Goal: Information Seeking & Learning: Stay updated

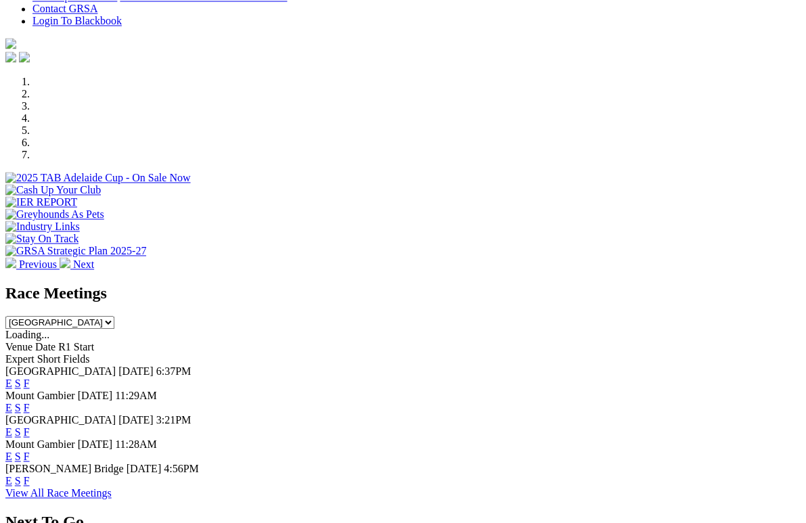
scroll to position [352, 0]
click at [30, 475] on link "F" at bounding box center [27, 481] width 6 height 12
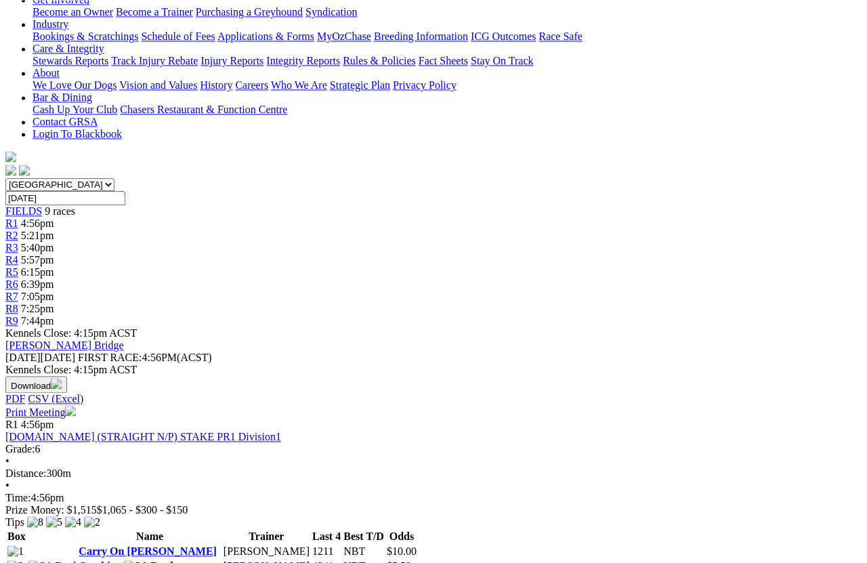
scroll to position [261, 0]
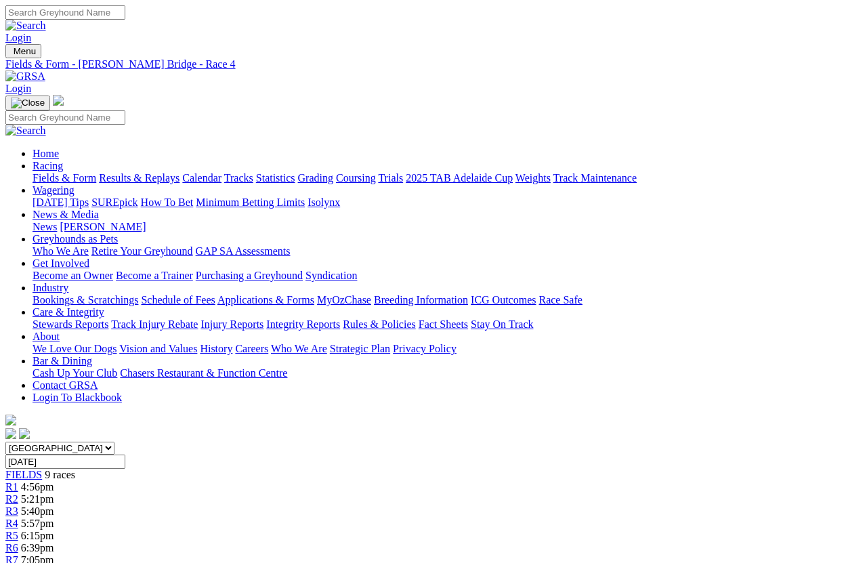
scroll to position [9, 0]
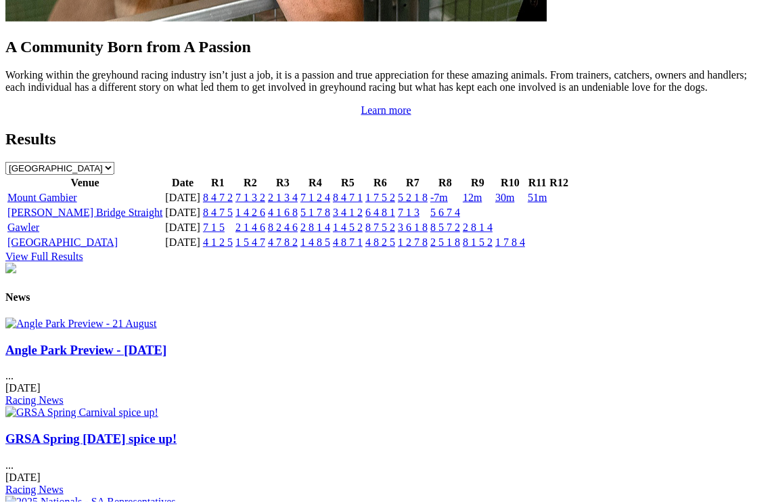
scroll to position [1397, 0]
click at [116, 317] on img at bounding box center [81, 323] width 152 height 12
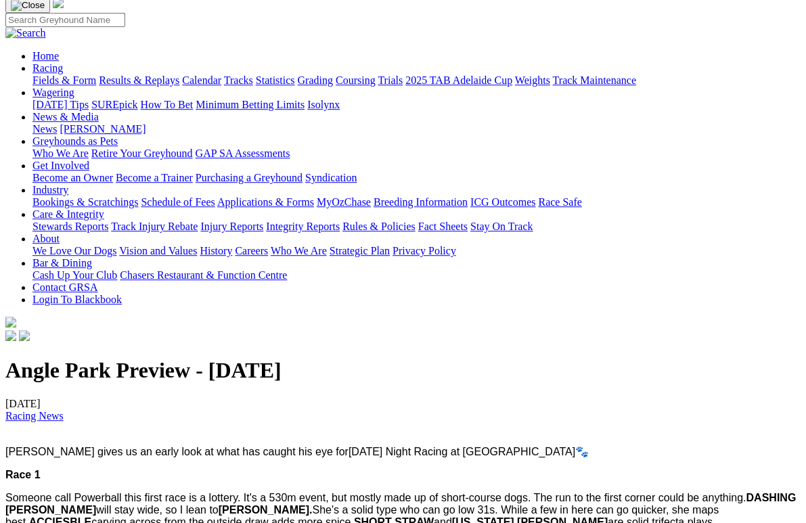
scroll to position [95, 0]
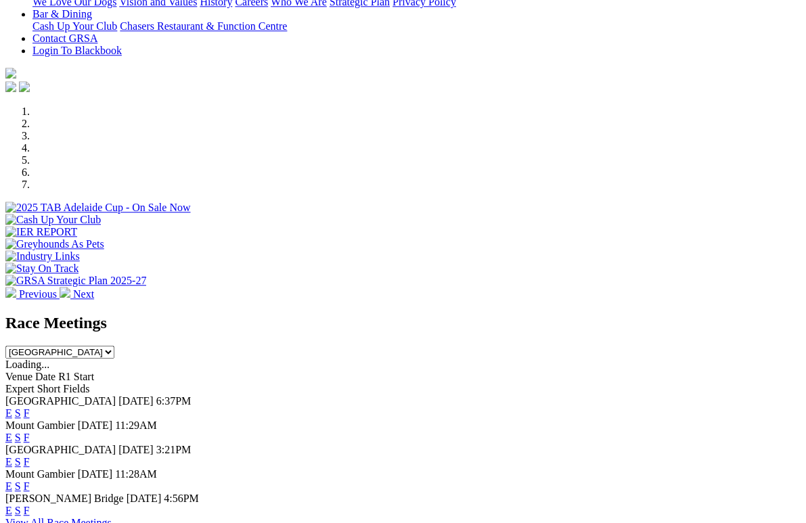
scroll to position [322, 0]
click at [30, 408] on link "F" at bounding box center [27, 414] width 6 height 12
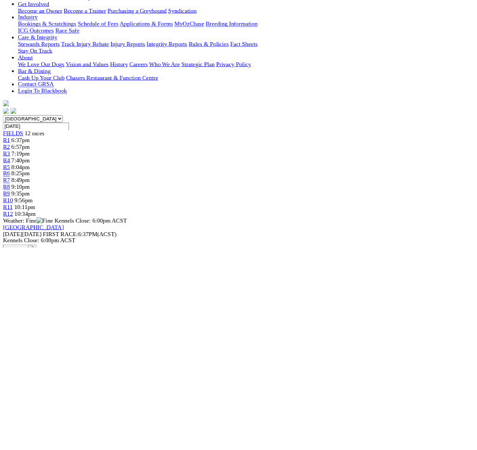
scroll to position [267, 0]
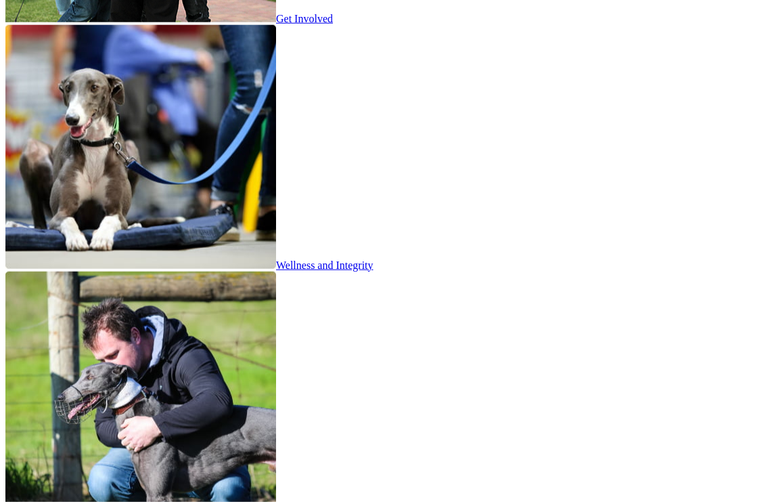
scroll to position [2292, 0]
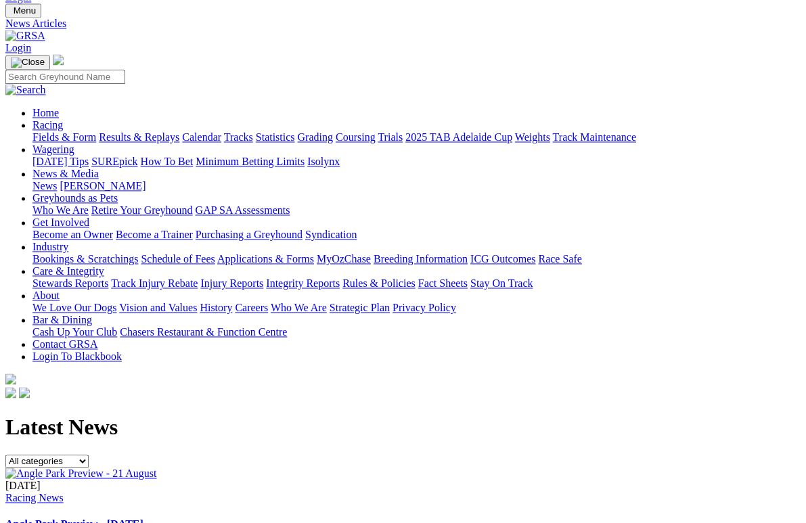
scroll to position [39, 0]
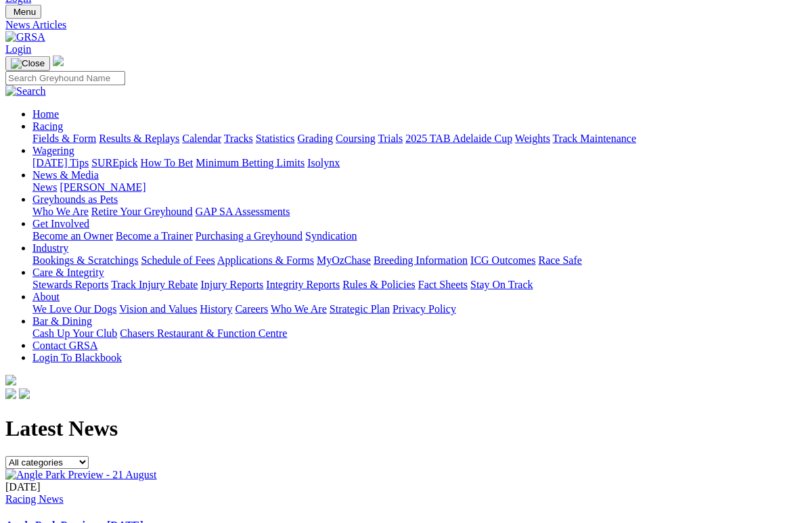
click at [89, 456] on select "All categories Racing News Media Releases Features Club News Stewards News Welf…" at bounding box center [46, 462] width 83 height 13
select select "Stewards News"
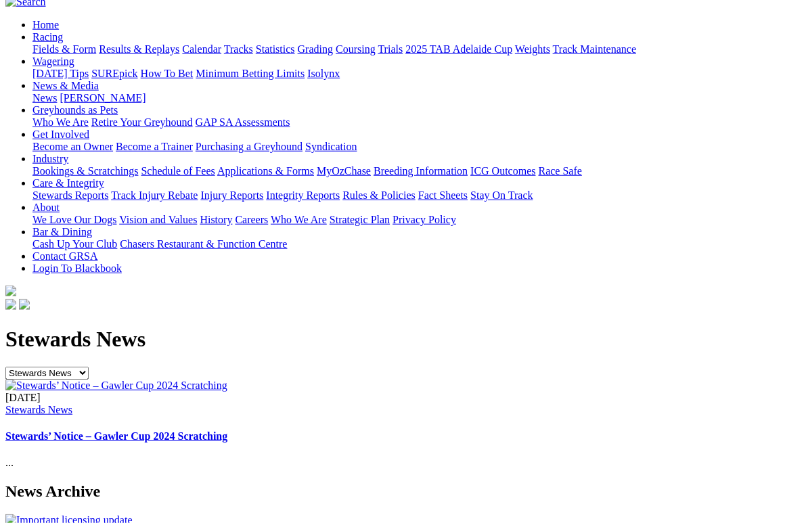
scroll to position [129, 0]
click at [227, 430] on link "Stewards’ Notice – Gawler Cup 2024 Scratching" at bounding box center [116, 436] width 222 height 12
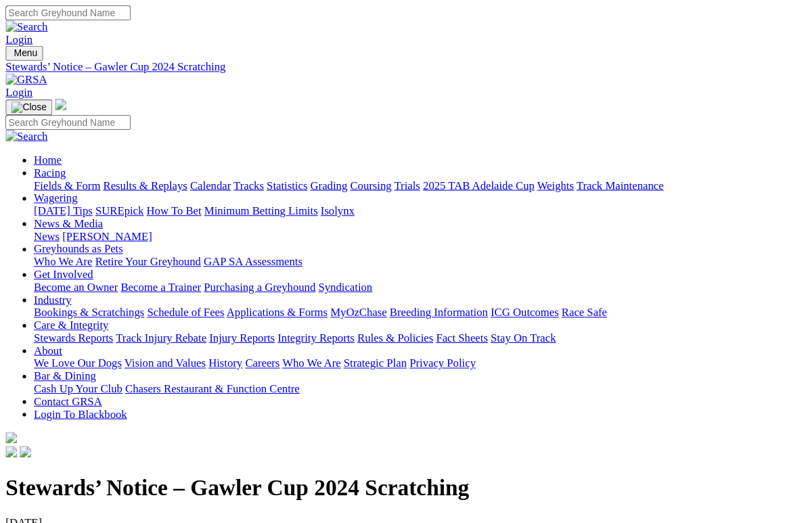
scroll to position [3, 0]
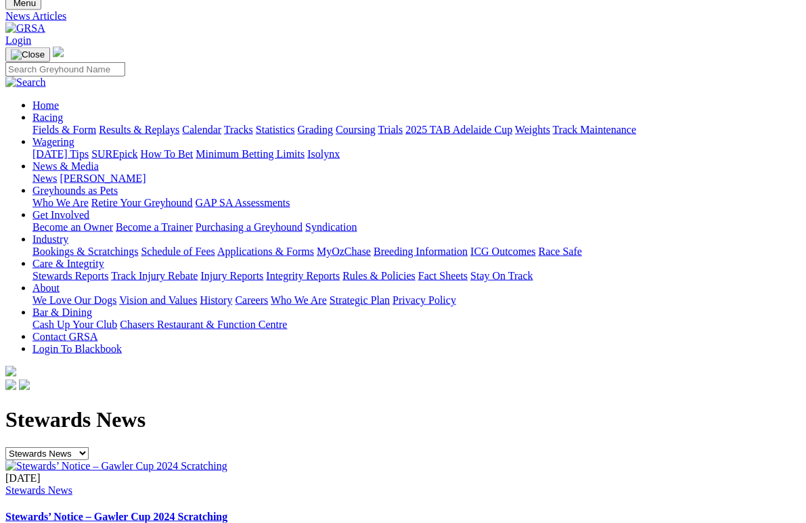
scroll to position [7, 0]
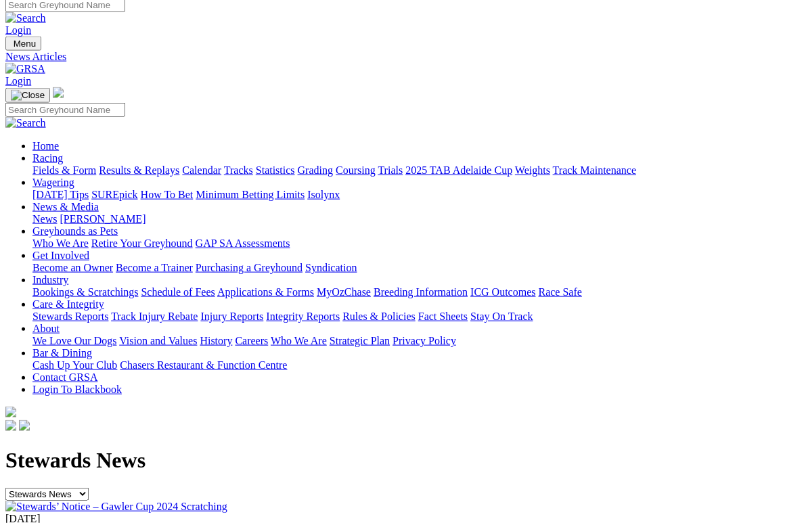
click at [89, 488] on select "All categories Racing News Media Releases Features Club News Stewards News Welf…" at bounding box center [46, 494] width 83 height 13
select select "Media Releases"
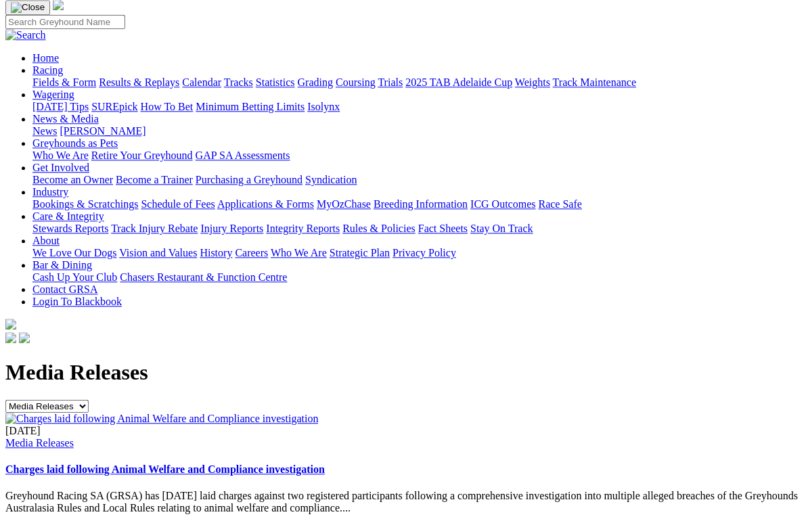
scroll to position [117, 0]
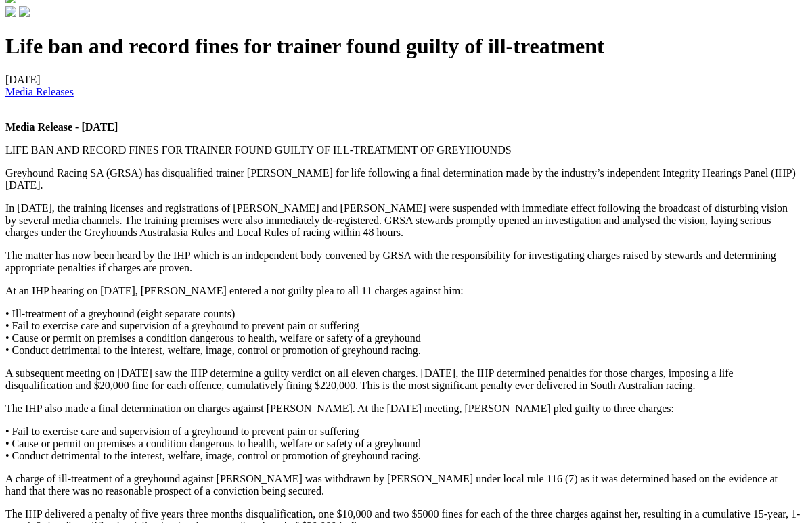
scroll to position [422, 0]
